Goal: Ask a question

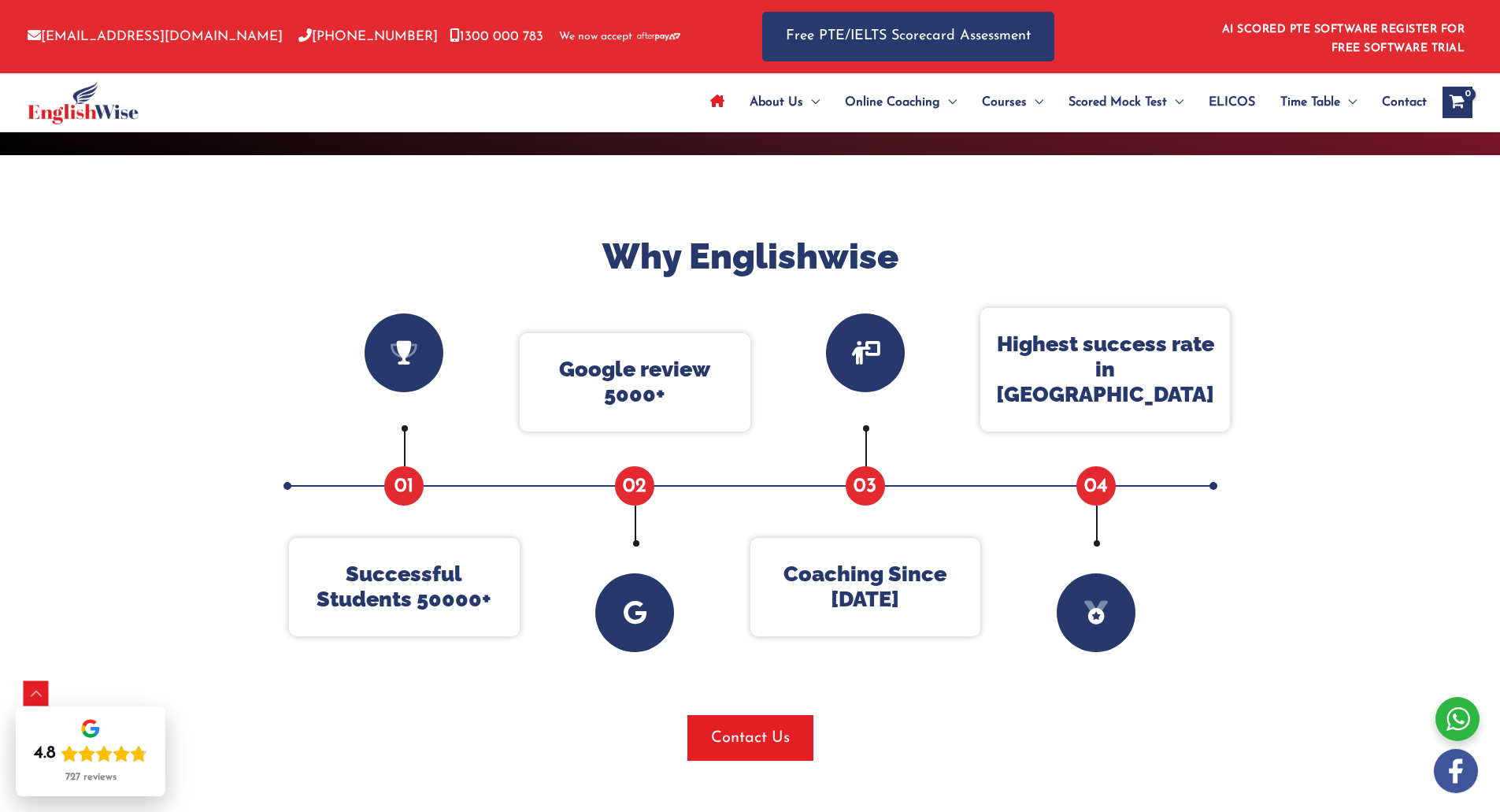
scroll to position [460, 0]
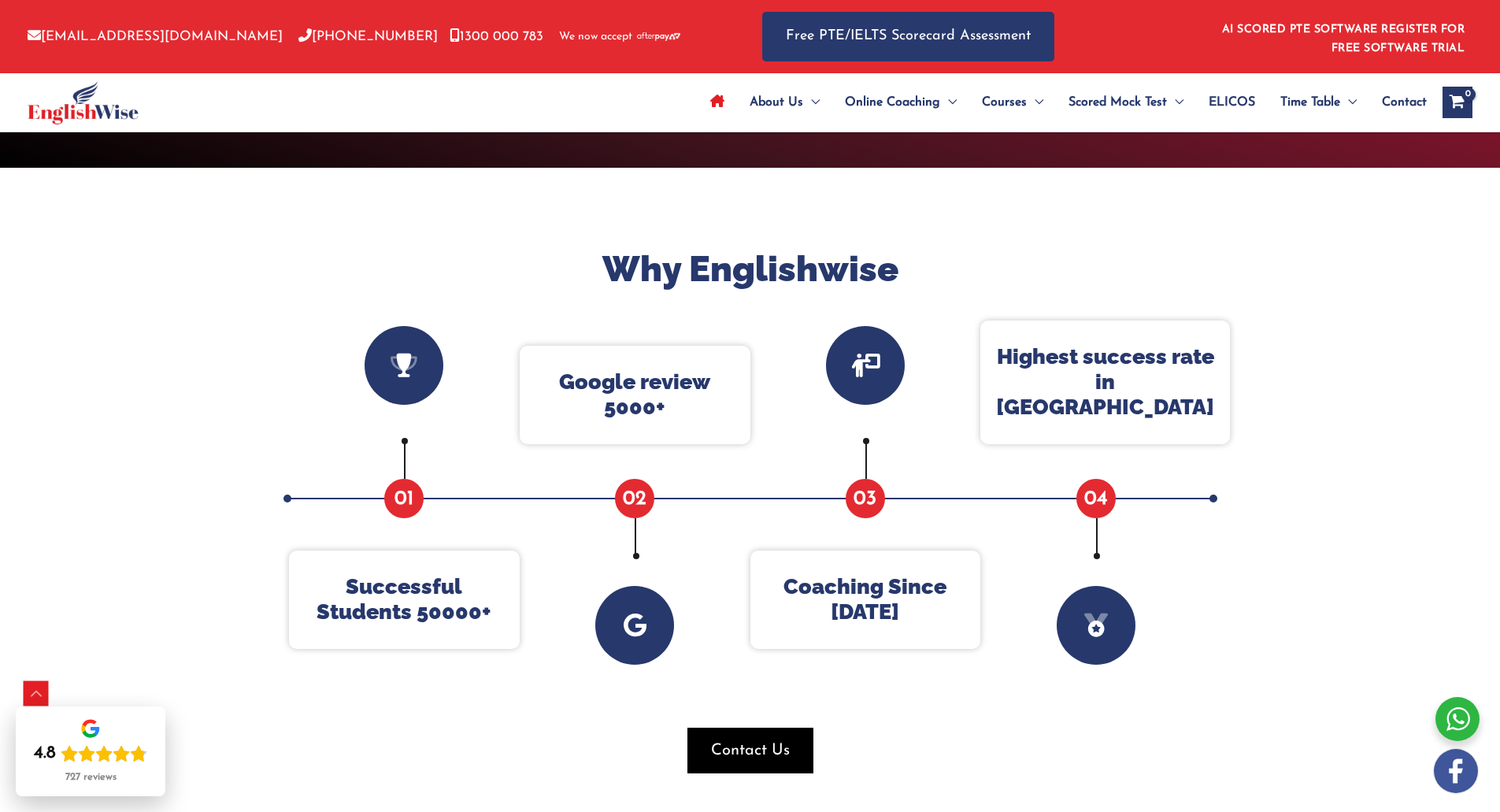
click at [787, 751] on span "Contact Us" at bounding box center [750, 750] width 78 height 22
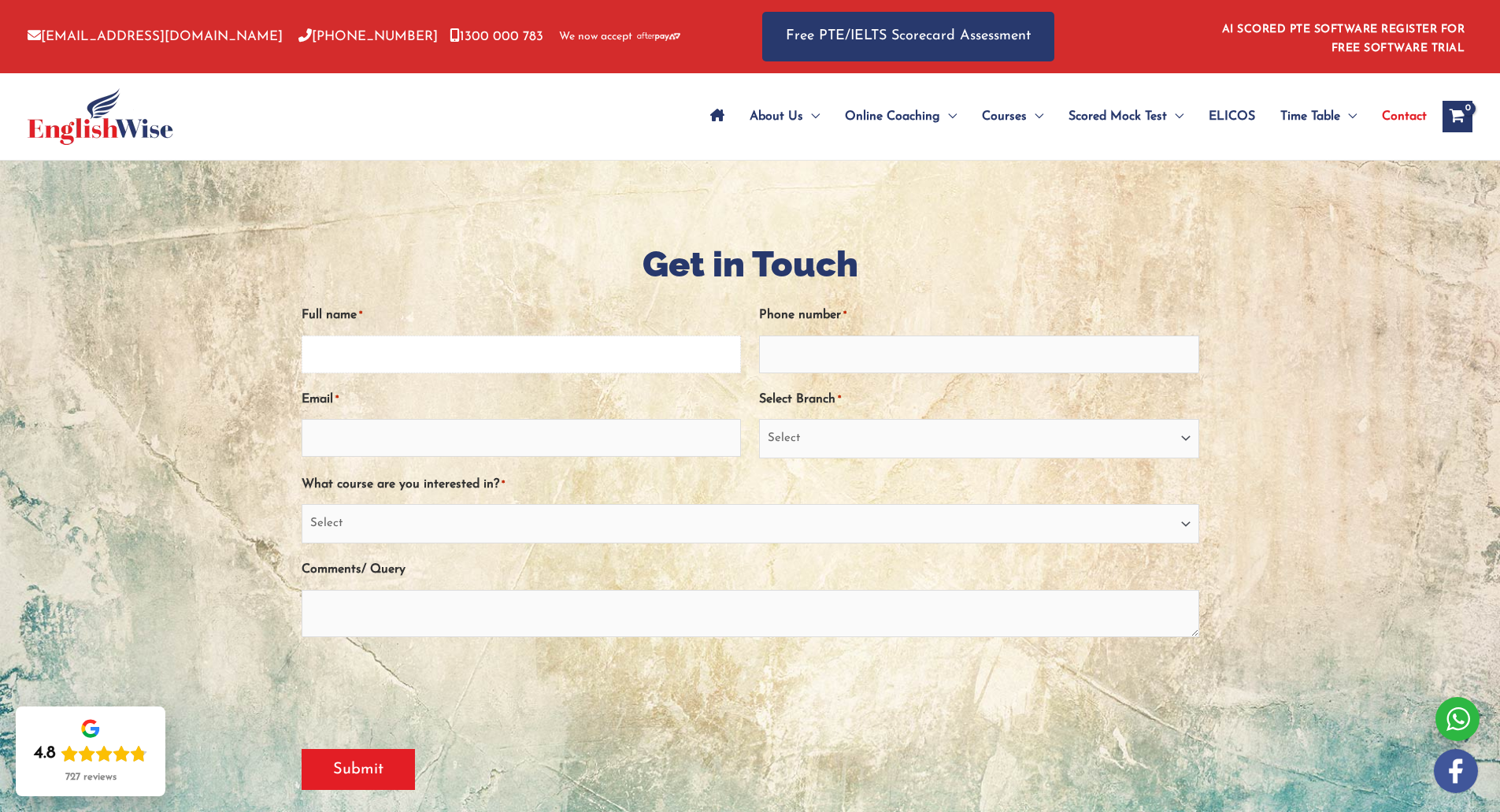
click at [458, 337] on input "Full name *" at bounding box center [521, 354] width 440 height 38
type input "Arlette Aerys Ramos"
type input "0457194631"
click at [504, 447] on input "Email *" at bounding box center [521, 437] width 440 height 38
type input "arletteaerysramos@gmail.com"
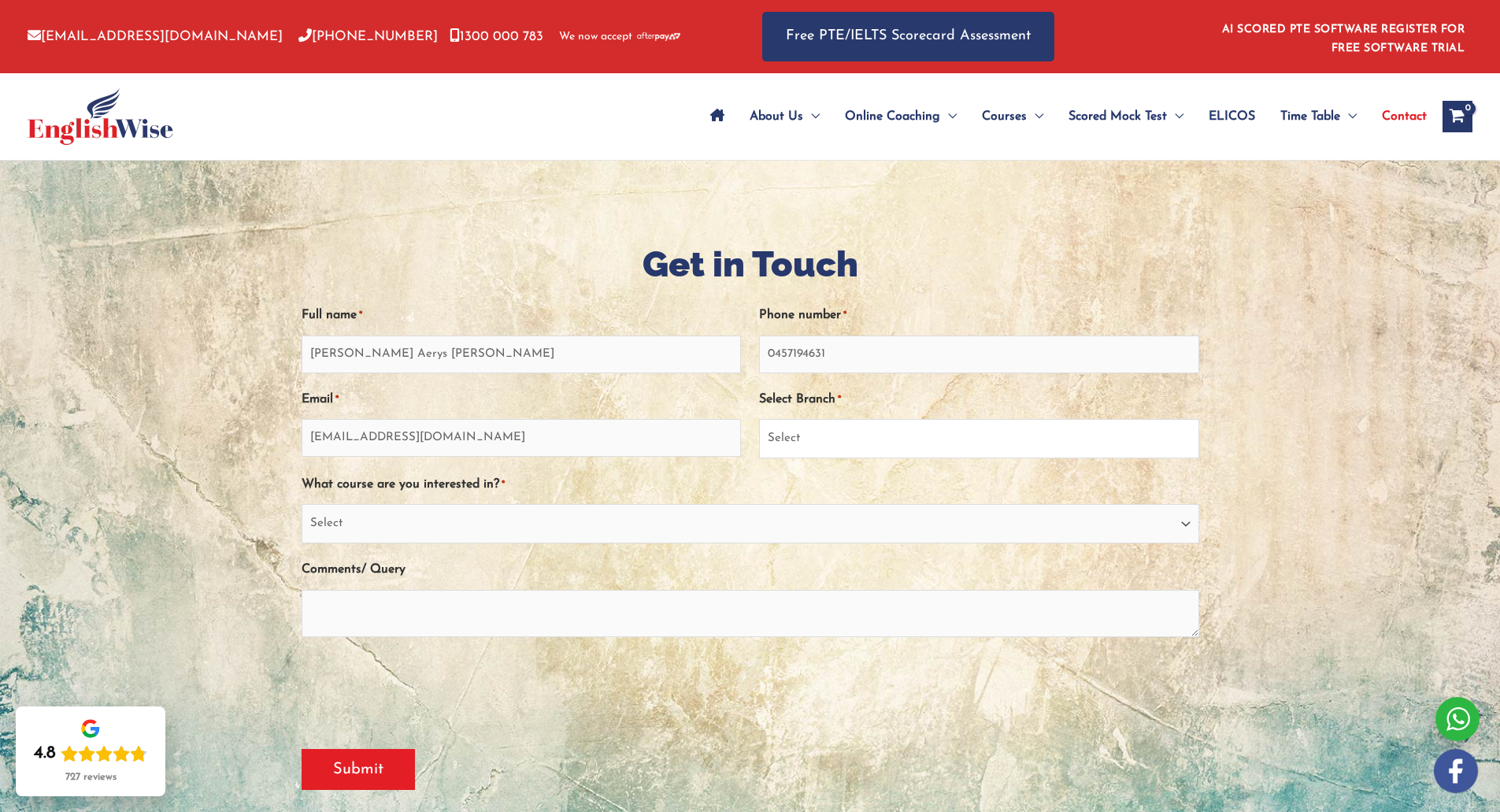
click at [816, 429] on select "Select Sydney City Center Sydney Parramatta EnglishWise Global Brisbane Gold Co…" at bounding box center [979, 438] width 440 height 40
select select "[GEOGRAPHIC_DATA]"
click at [759, 419] on select "Select Sydney City Center Sydney Parramatta EnglishWise Global Brisbane Gold Co…" at bounding box center [979, 438] width 440 height 40
click at [592, 522] on select "Select PTE NAATI IELTS OET General English" at bounding box center [750, 523] width 897 height 40
select select "PTE"
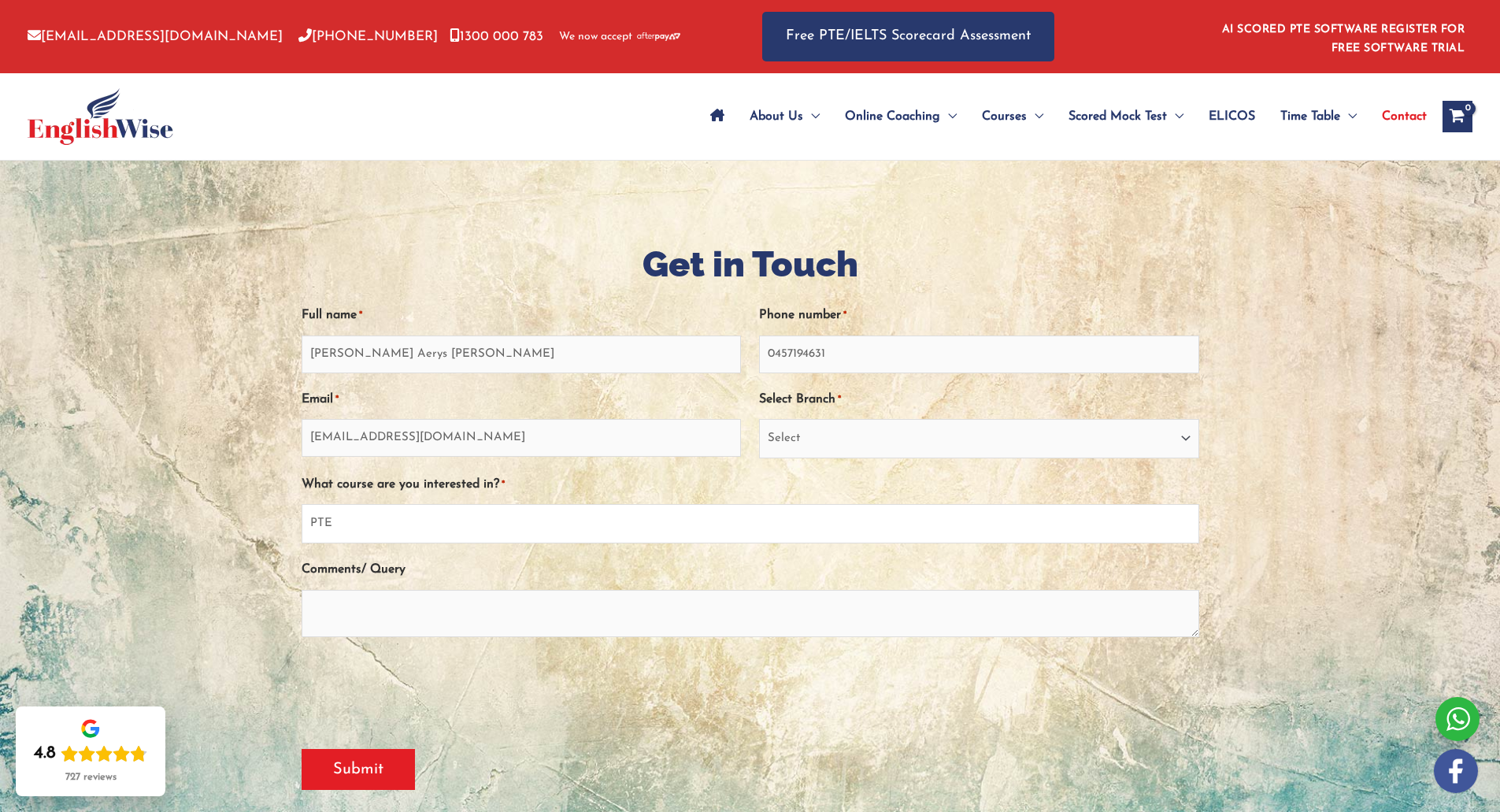
click at [302, 504] on select "Select PTE NAATI IELTS OET General English" at bounding box center [750, 523] width 897 height 40
click at [545, 608] on textarea "Comments/ Query" at bounding box center [750, 613] width 897 height 47
click at [600, 593] on textarea "I want to enquire any available classes or any" at bounding box center [750, 613] width 897 height 47
type textarea "I want to enquire any available classes or any course recommended for atleast 2…"
drag, startPoint x: 948, startPoint y: 605, endPoint x: 279, endPoint y: 617, distance: 669.1
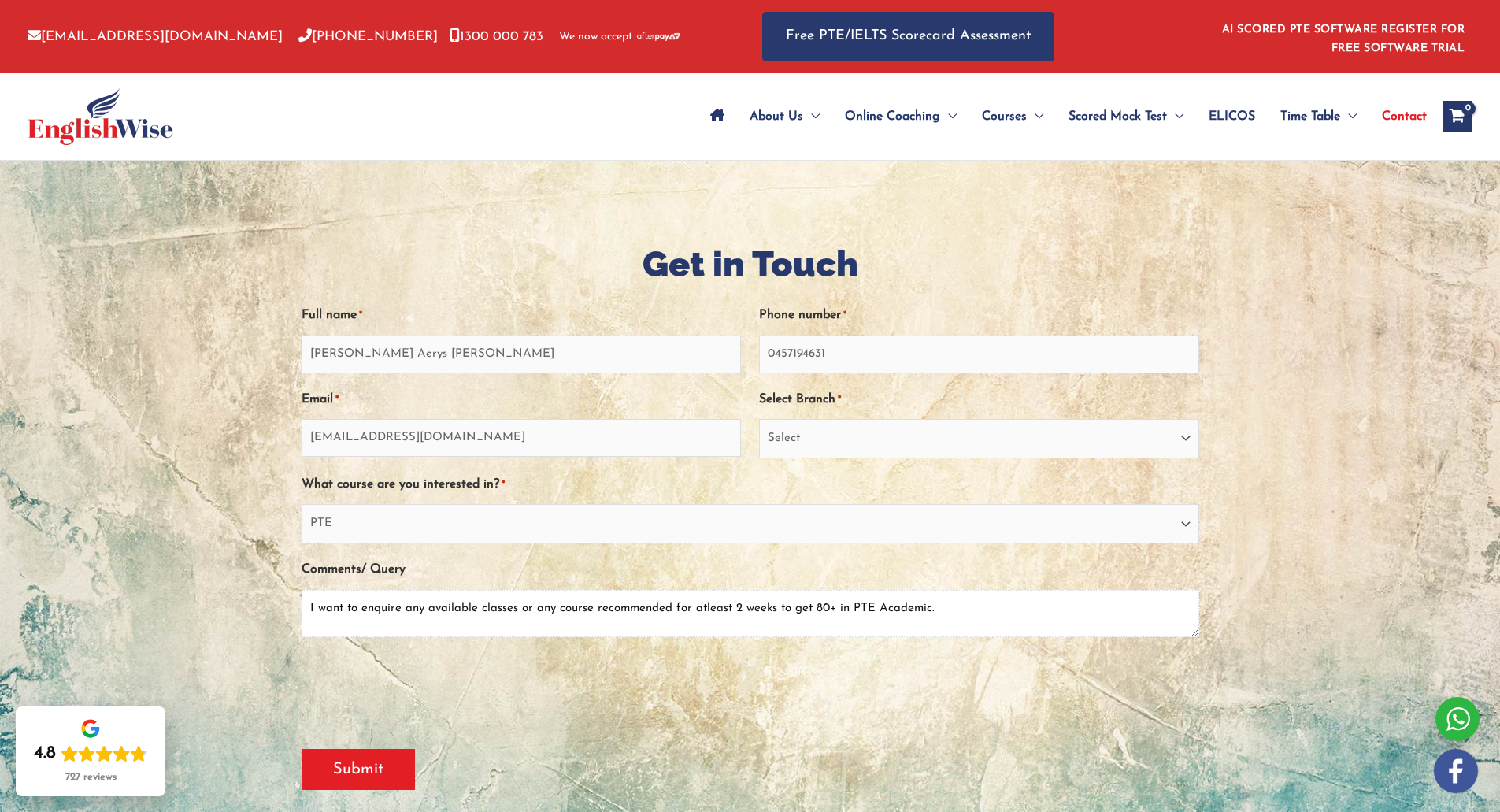
click at [279, 617] on div "Get in Touch " * " indicates required fields Phone This field is for validation…" at bounding box center [750, 521] width 945 height 563
